Goal: Task Accomplishment & Management: Use online tool/utility

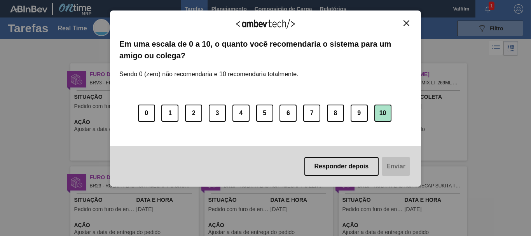
click at [384, 110] on button "10" at bounding box center [382, 113] width 17 height 17
click at [394, 169] on button "Enviar" at bounding box center [395, 166] width 30 height 19
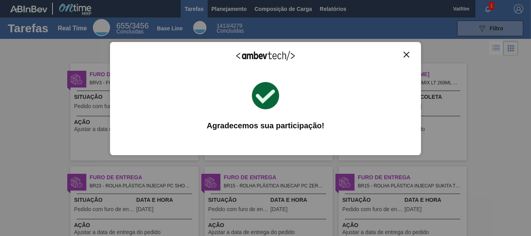
click at [407, 53] on img "Close" at bounding box center [407, 55] width 6 height 6
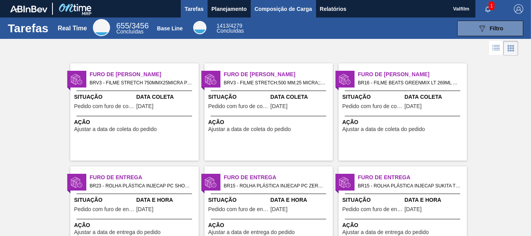
click at [292, 8] on span "Composição de Carga" at bounding box center [284, 8] width 58 height 9
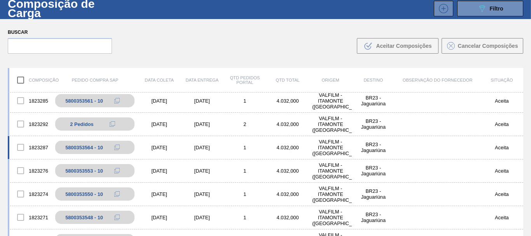
scroll to position [56, 0]
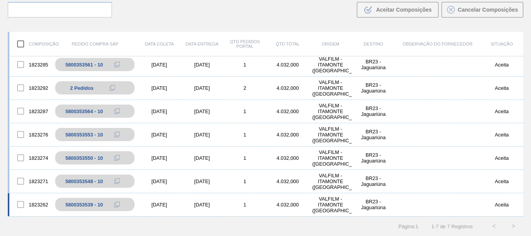
click at [179, 205] on div "[DATE]" at bounding box center [159, 205] width 43 height 6
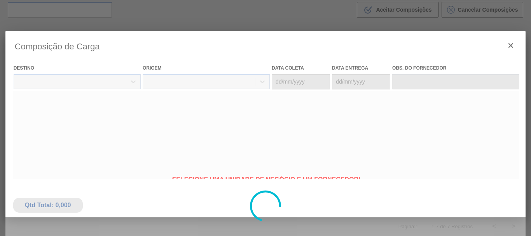
type coleta "[DATE]"
type entrega "[DATE]"
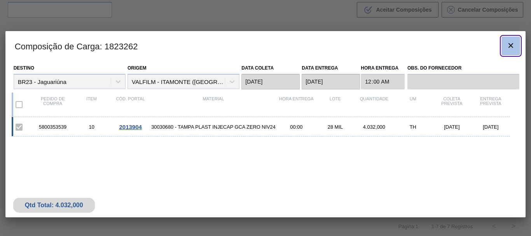
click at [514, 48] on icon "botão de ícone" at bounding box center [510, 45] width 9 height 9
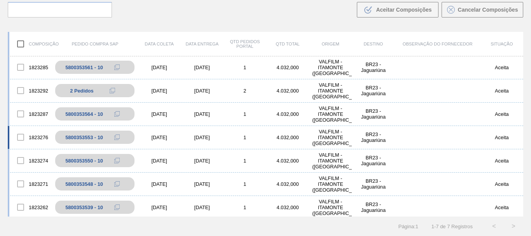
scroll to position [0, 0]
